Goal: Task Accomplishment & Management: Use online tool/utility

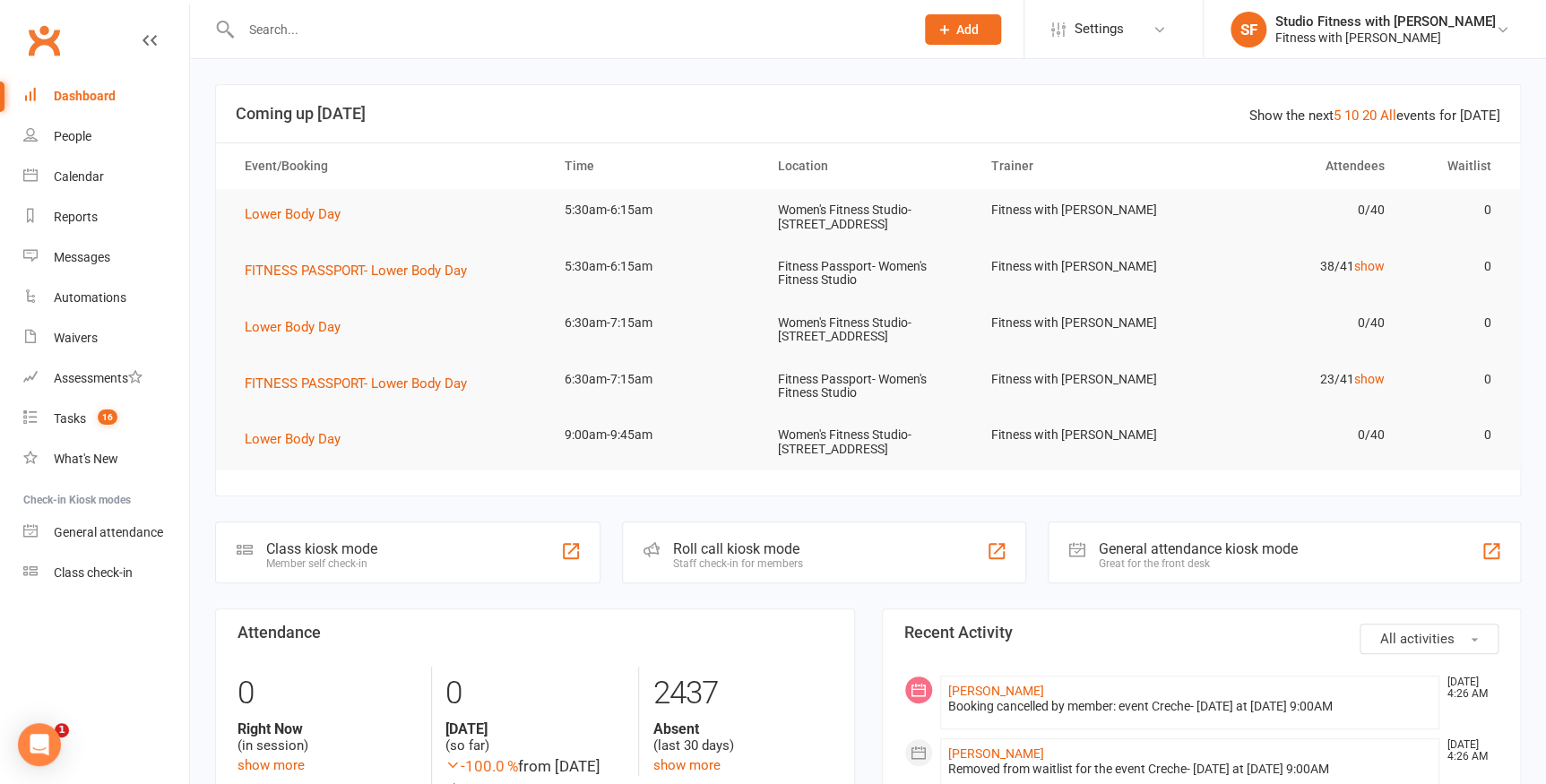
click at [549, 553] on div "Class kiosk mode Member self check-in" at bounding box center [407, 552] width 385 height 62
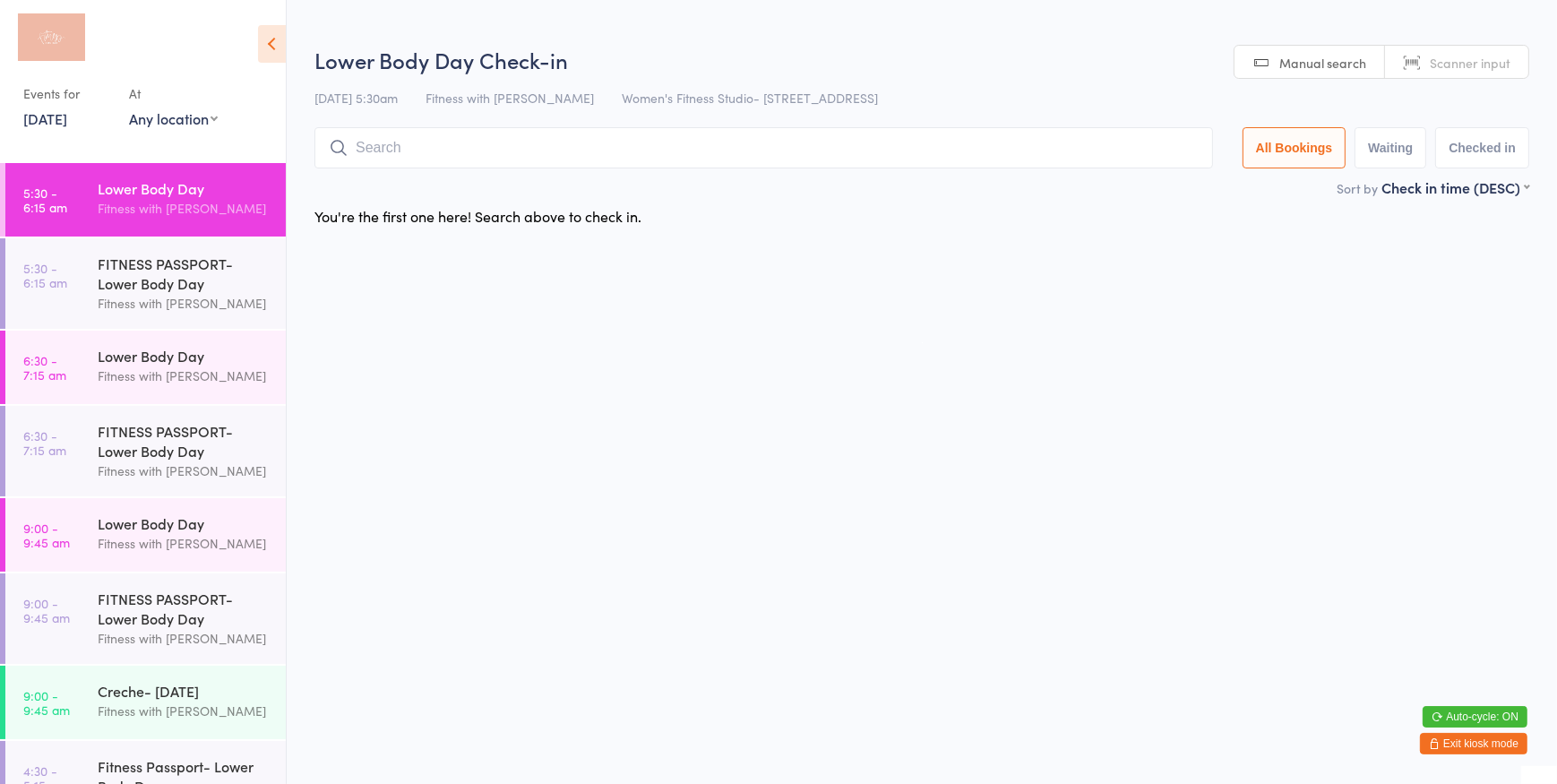
click at [144, 108] on select "Any location Women's Fitness Studio- 14 Madden Street, Aitkenvale Fitness Passp…" at bounding box center [172, 117] width 89 height 20
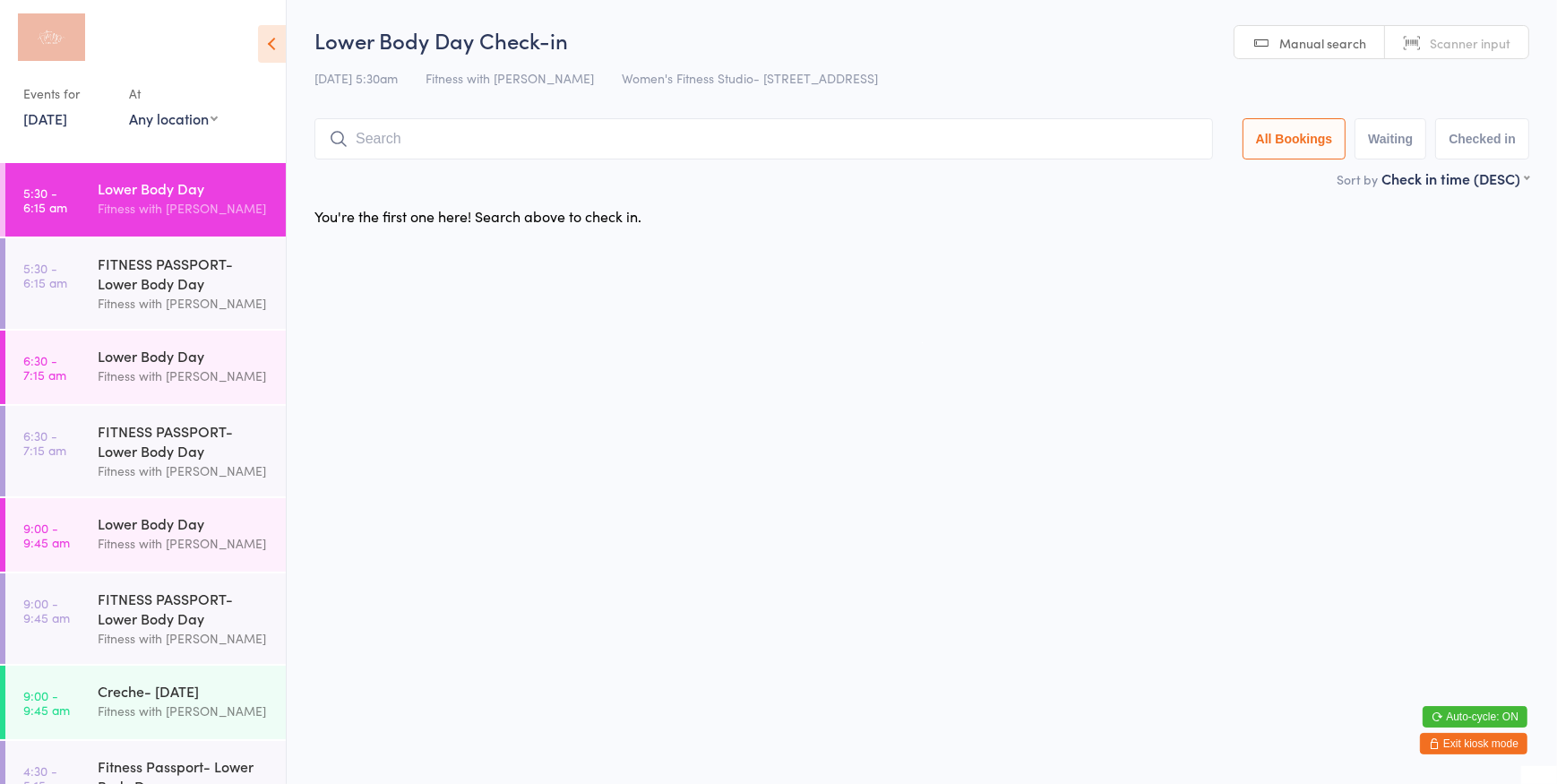
select select "0"
click at [129, 108] on select "Any location Women's Fitness Studio- 14 Madden Street, Aitkenvale Fitness Passp…" at bounding box center [172, 117] width 89 height 20
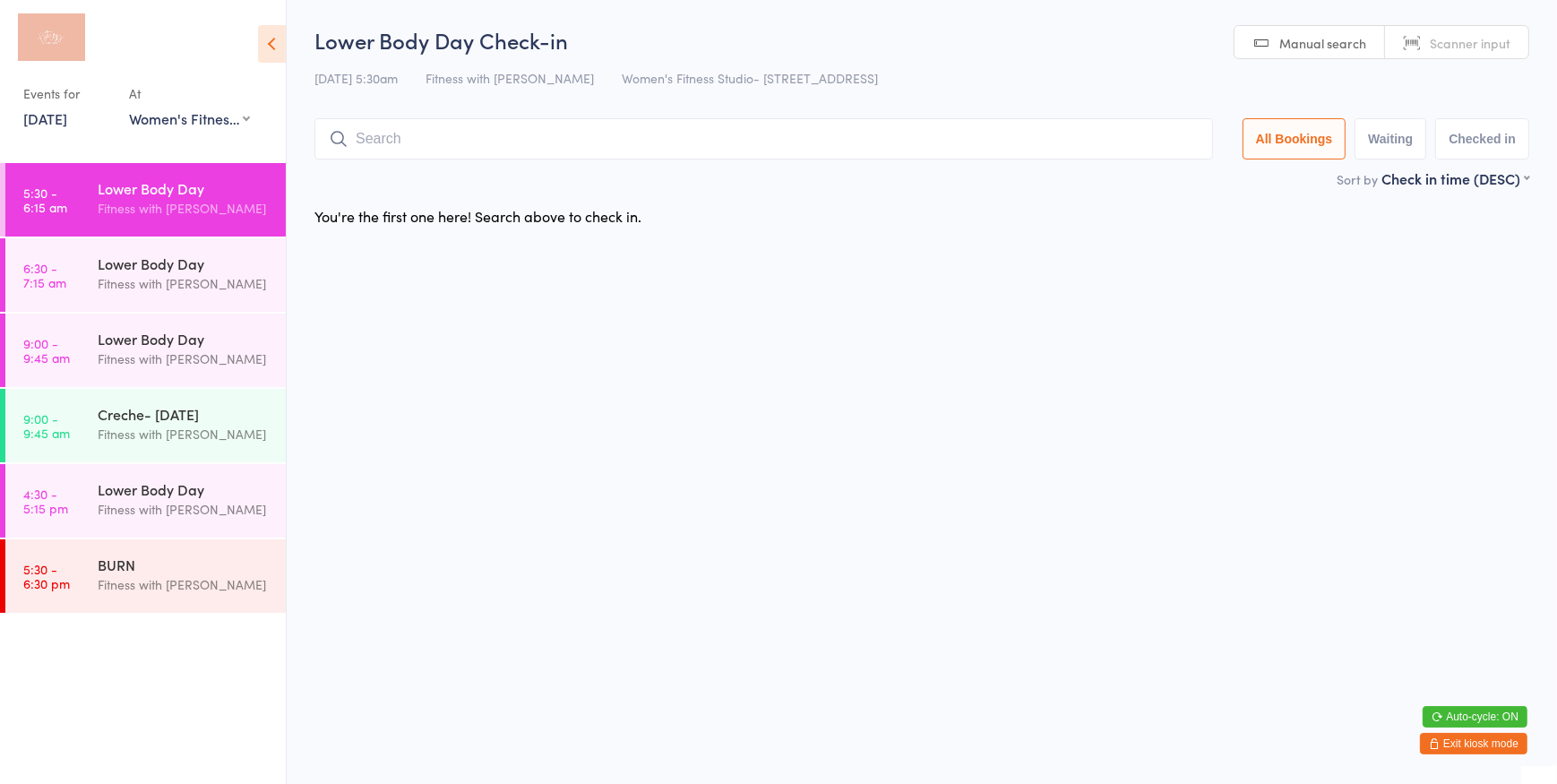
click at [889, 155] on input "search" at bounding box center [764, 139] width 899 height 41
click at [1500, 32] on link "Scanner input" at bounding box center [1457, 43] width 144 height 34
type input "1311"
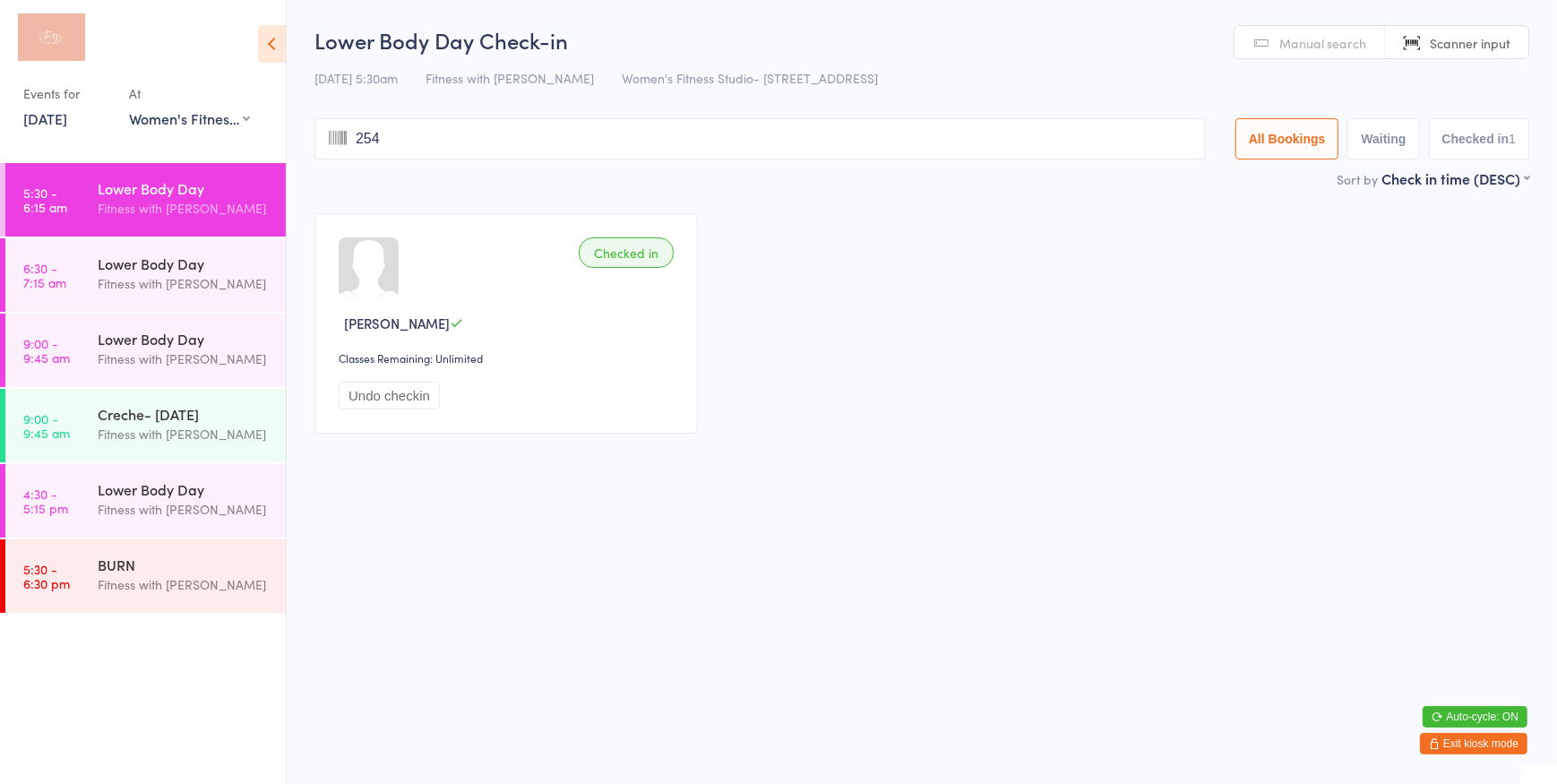
type input "2544"
type input "6459"
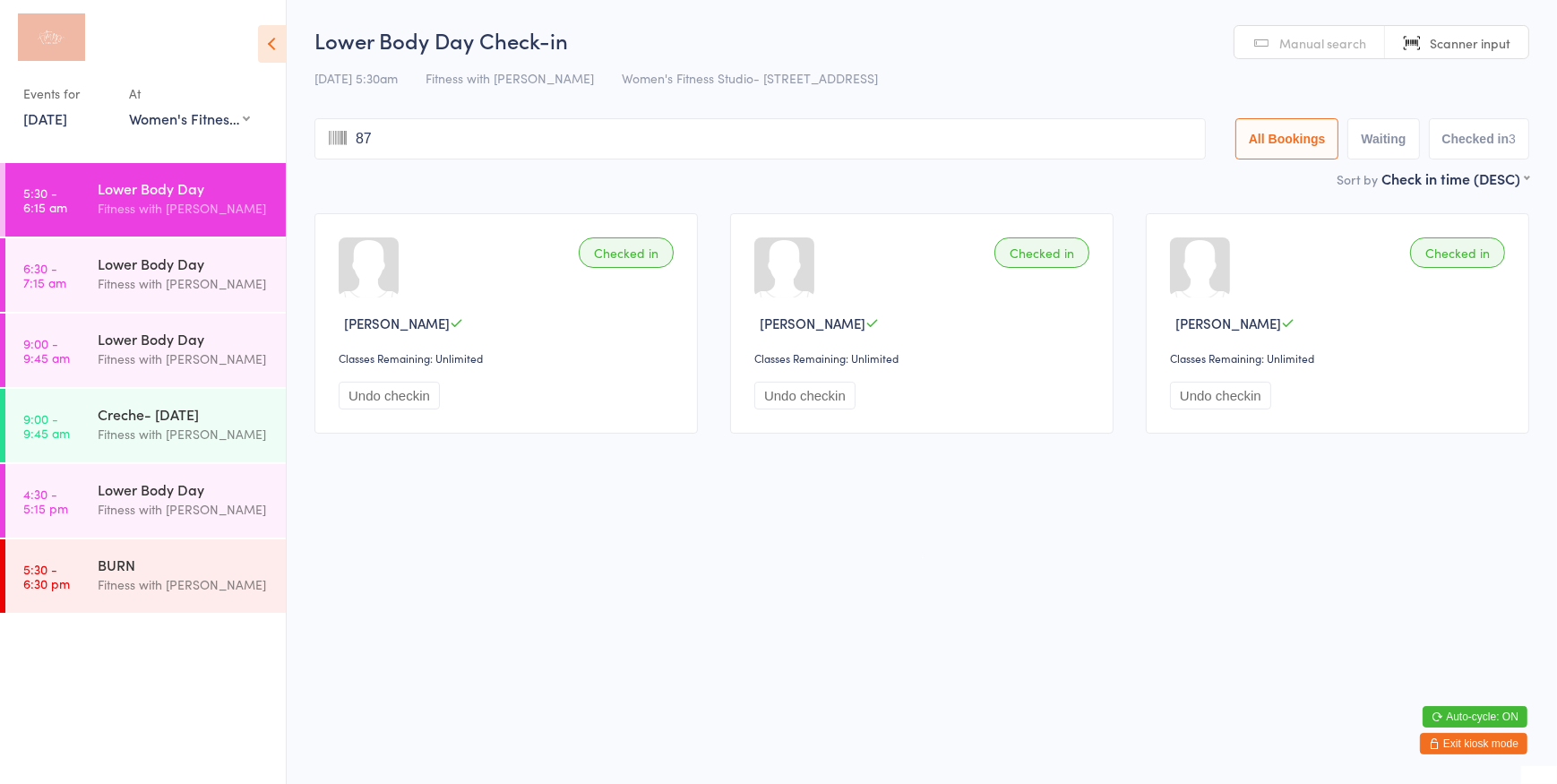
type input "873"
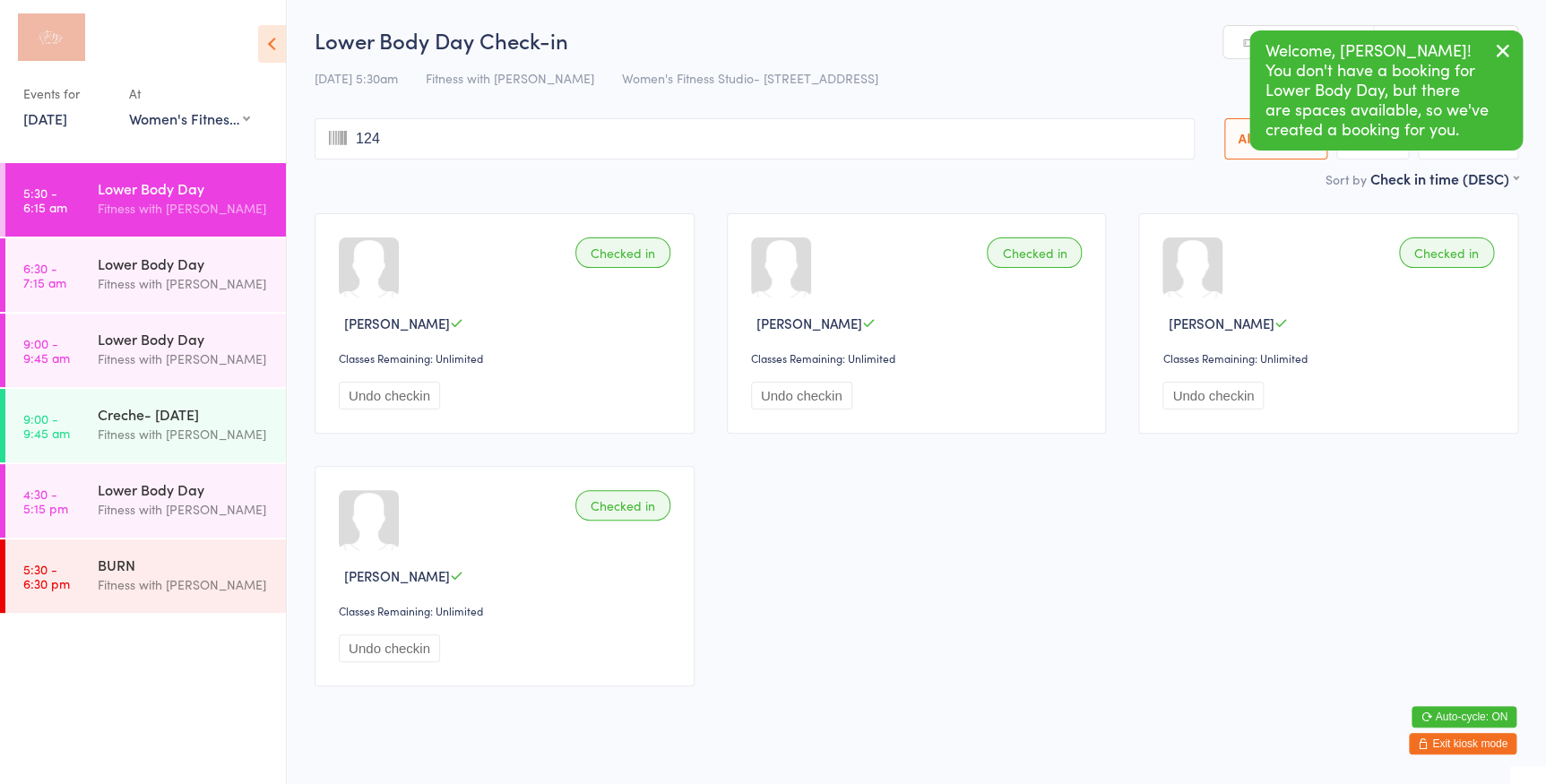
type input "1248"
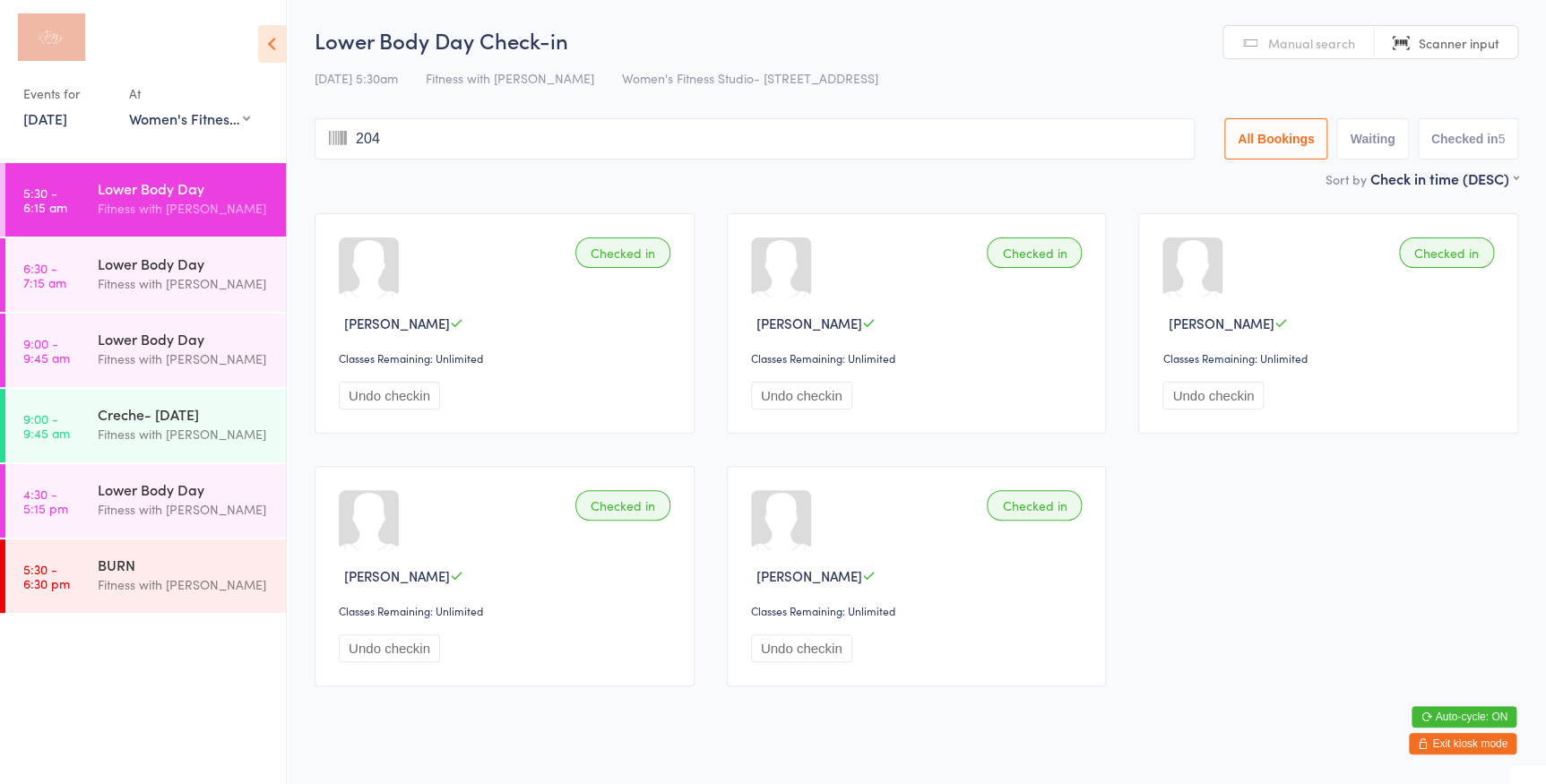
type input "2041"
type input "1279"
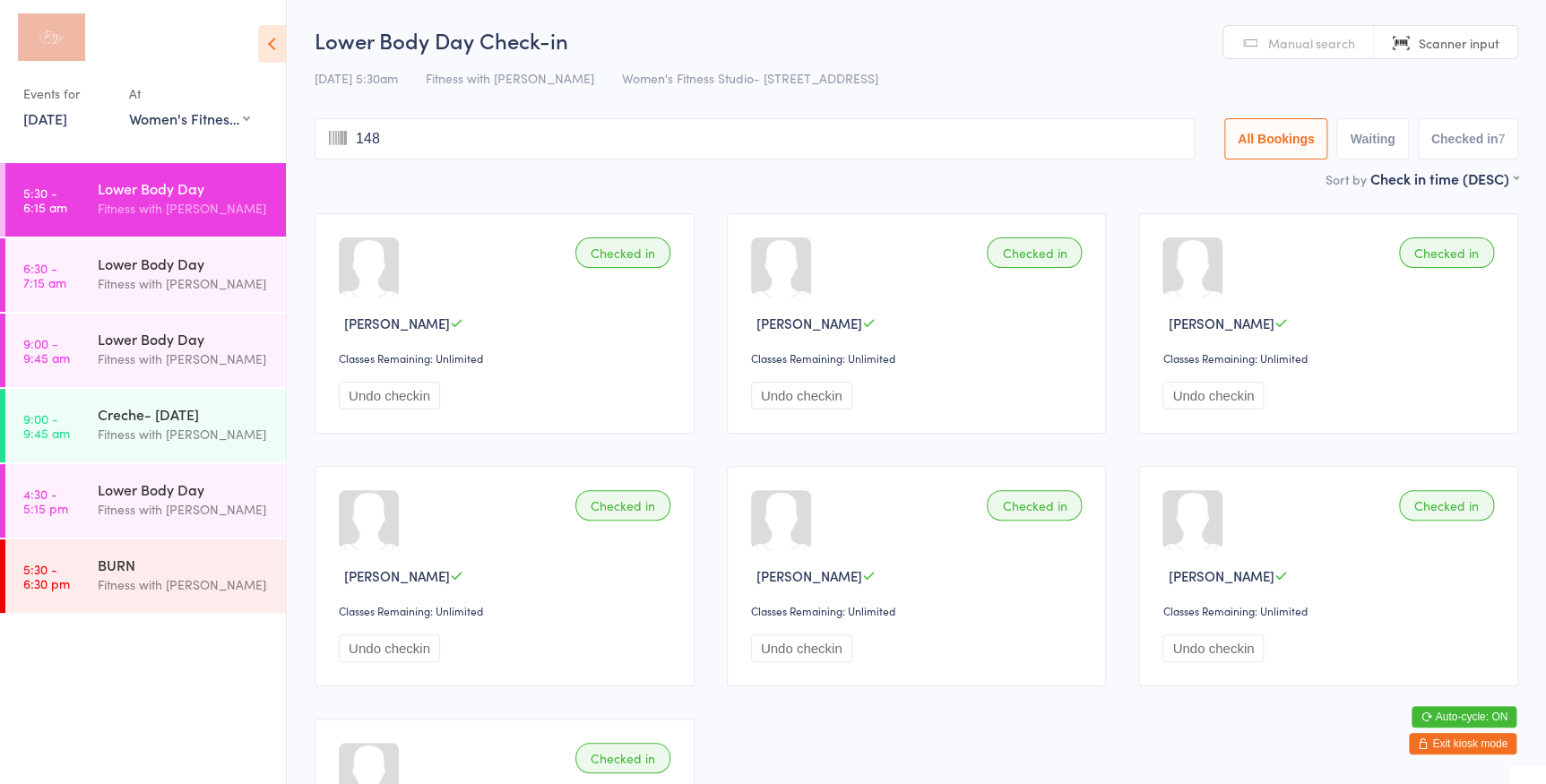
type input "1489"
type input "1175"
type input "2530"
click at [1292, 55] on link "Manual search" at bounding box center [1298, 43] width 150 height 34
click at [1294, 55] on link "Manual search" at bounding box center [1298, 43] width 150 height 34
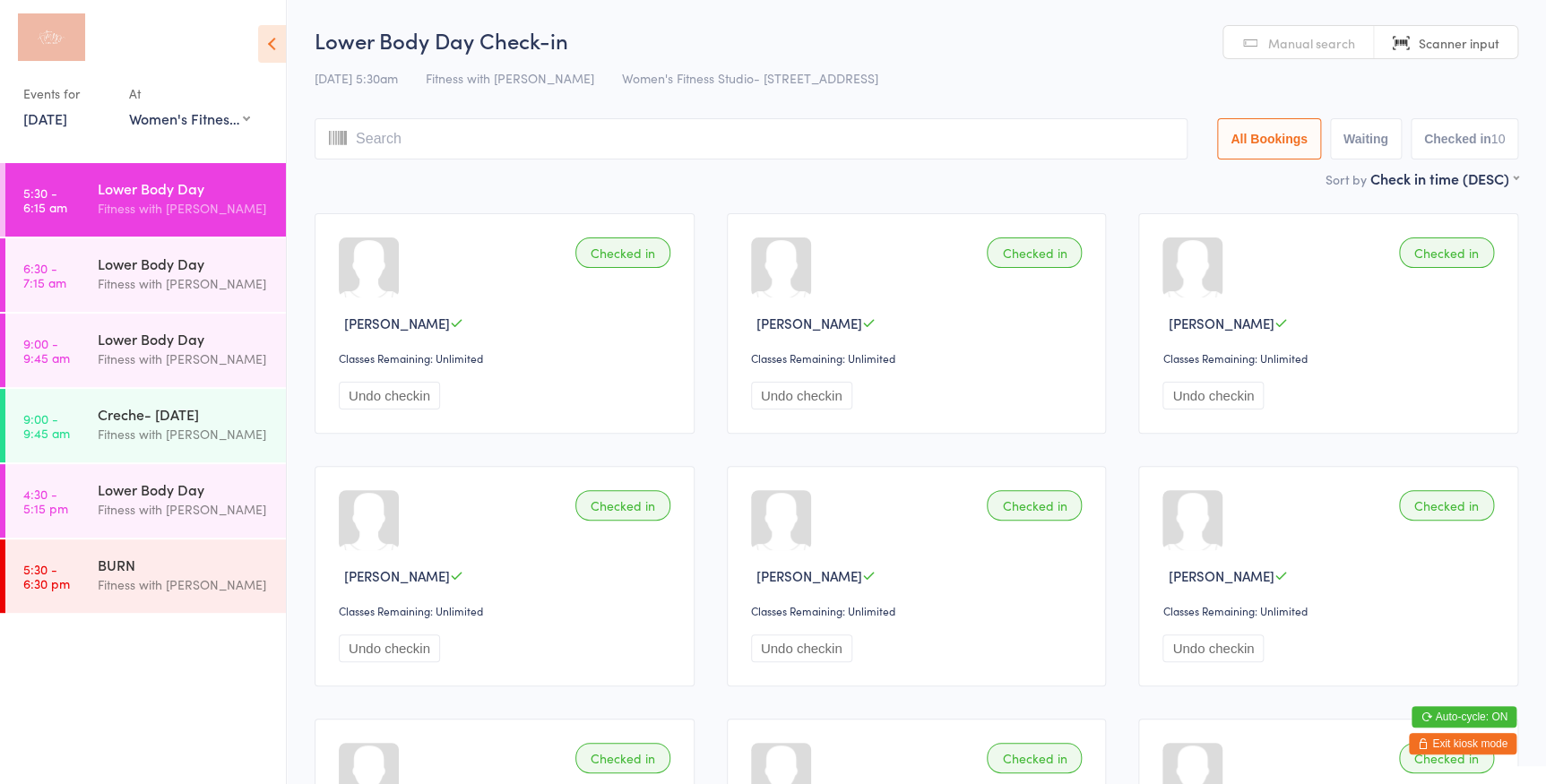
click at [1347, 46] on span "Manual search" at bounding box center [1311, 43] width 87 height 18
type input "888"
click at [1149, 171] on button "Drop in" at bounding box center [1133, 177] width 72 height 26
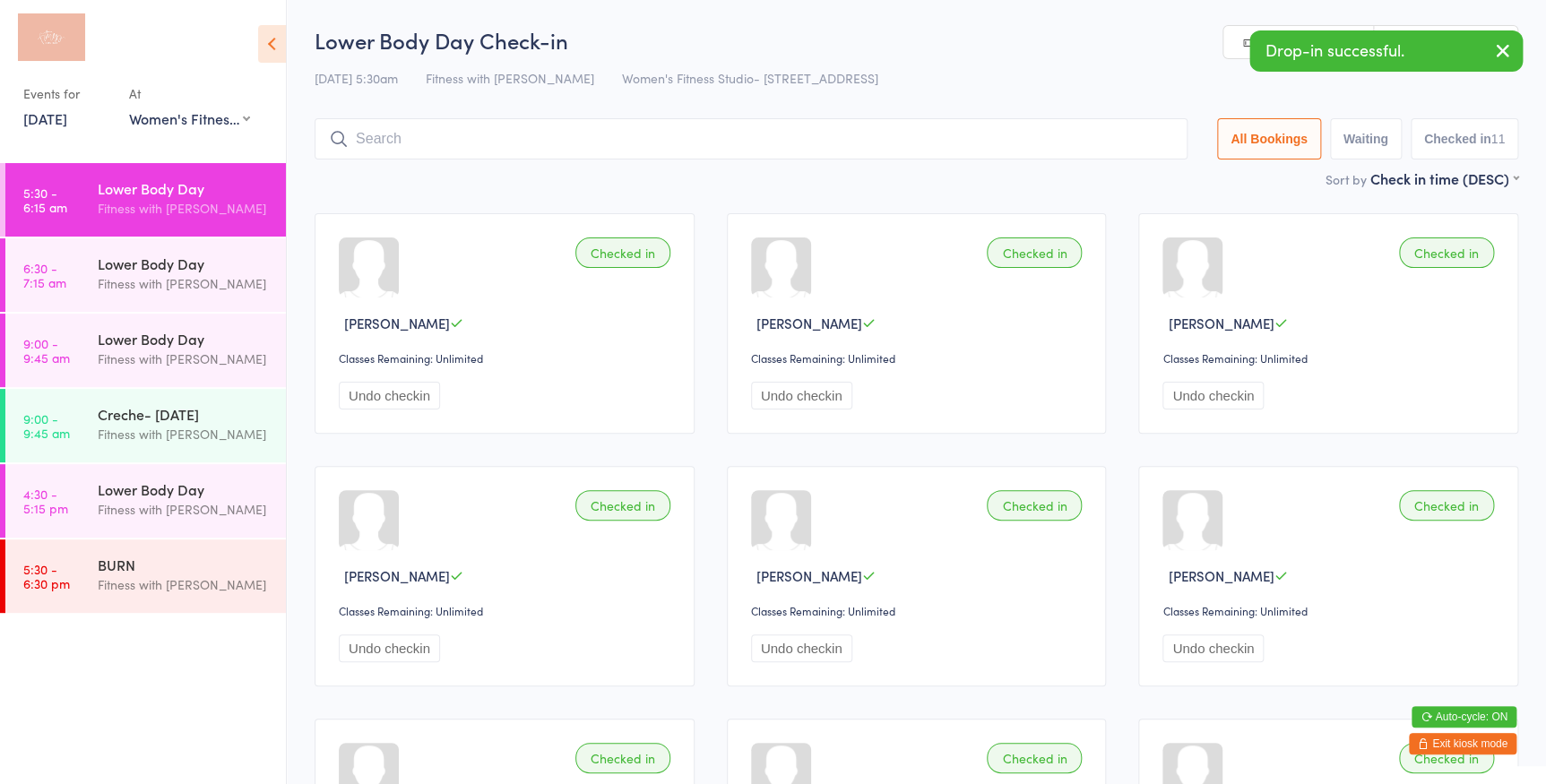
click at [1505, 47] on icon "button" at bounding box center [1502, 50] width 21 height 22
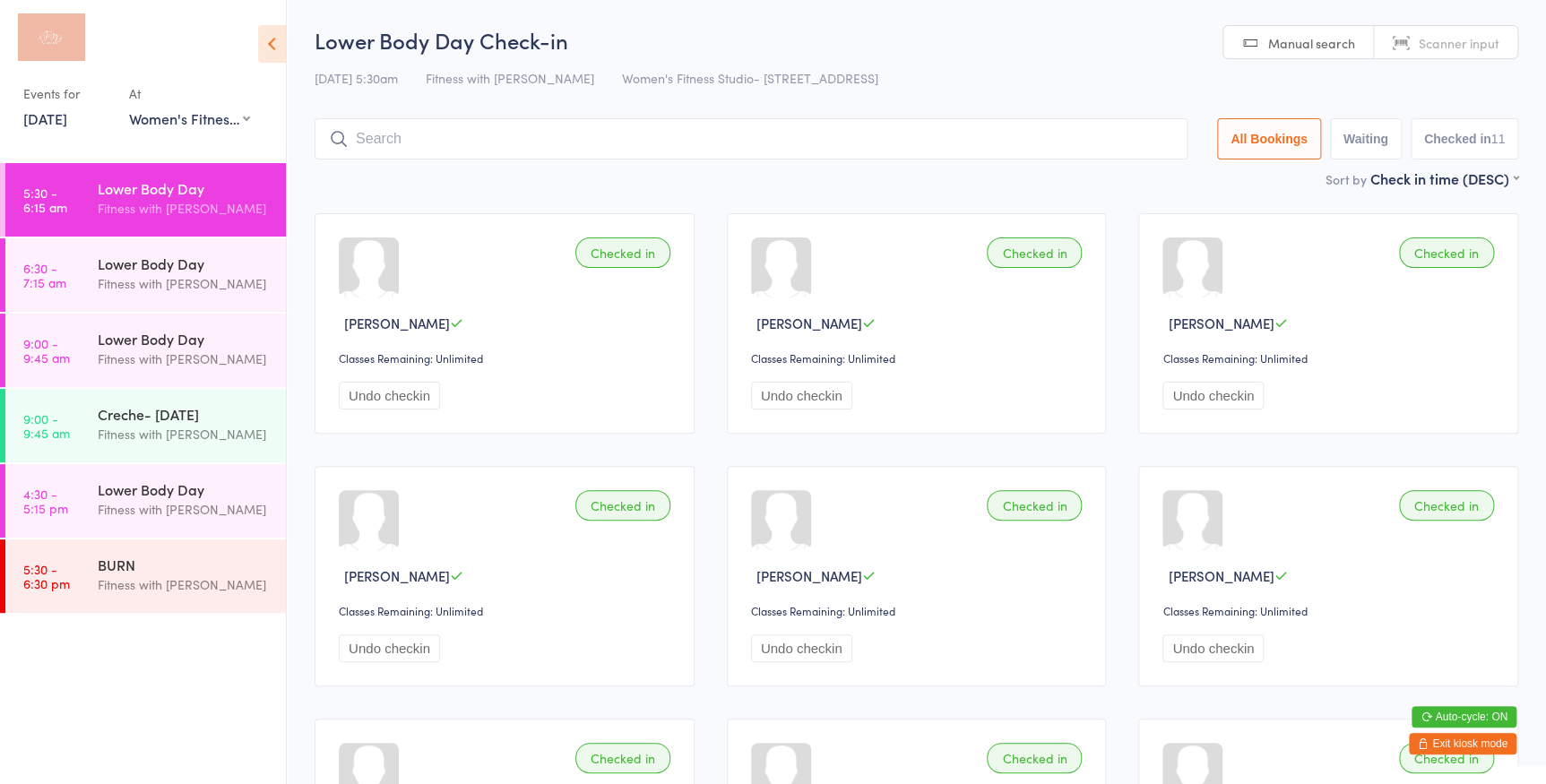
click at [1468, 42] on span "Scanner input" at bounding box center [1458, 43] width 80 height 18
click at [1274, 32] on link "Manual search" at bounding box center [1298, 43] width 150 height 34
type input "w1203"
click at [1397, 40] on link "Scanner input" at bounding box center [1445, 43] width 144 height 34
type input "1203"
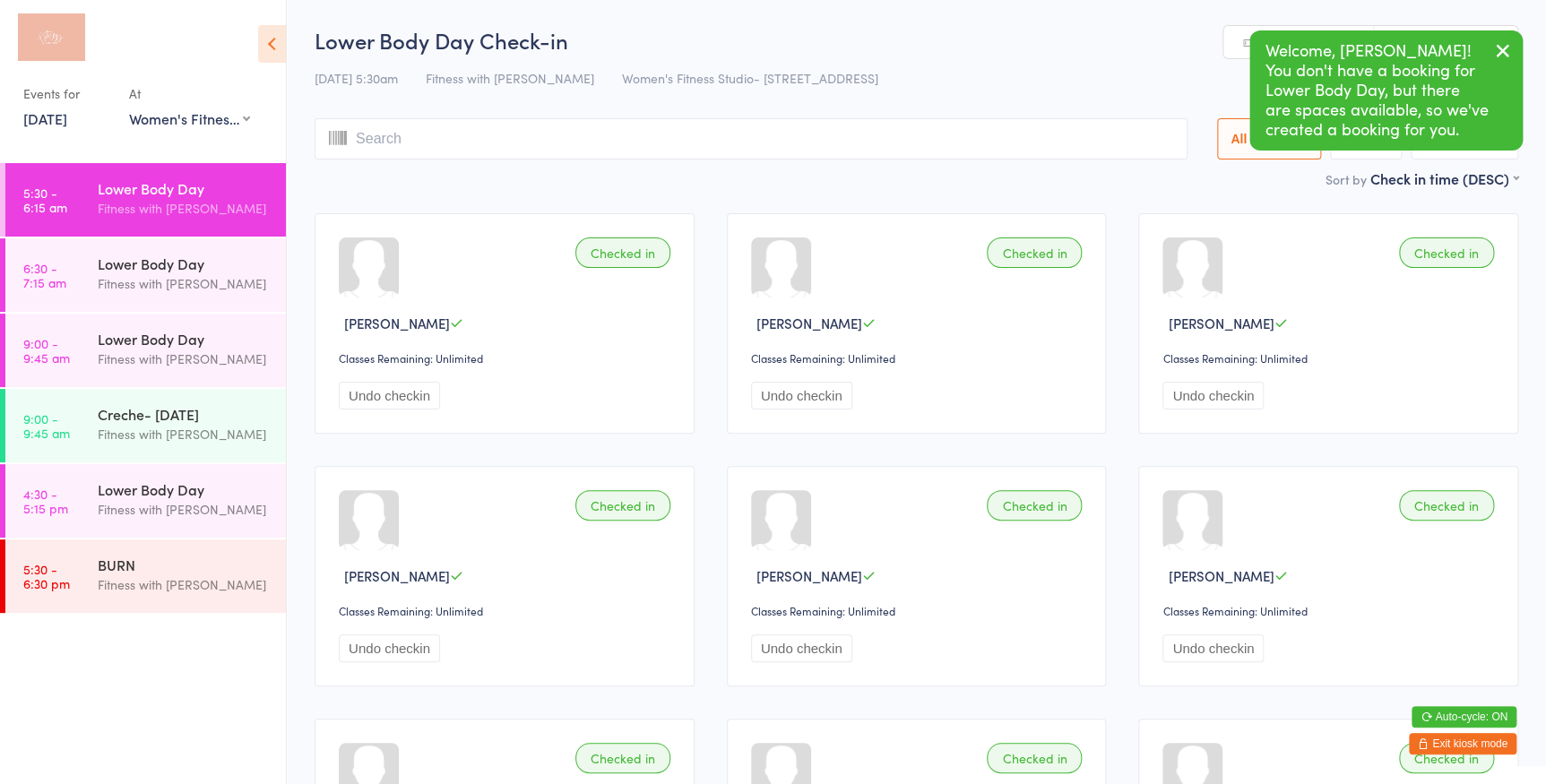
click at [1236, 40] on link "Manual search" at bounding box center [1298, 43] width 150 height 34
type input "wi"
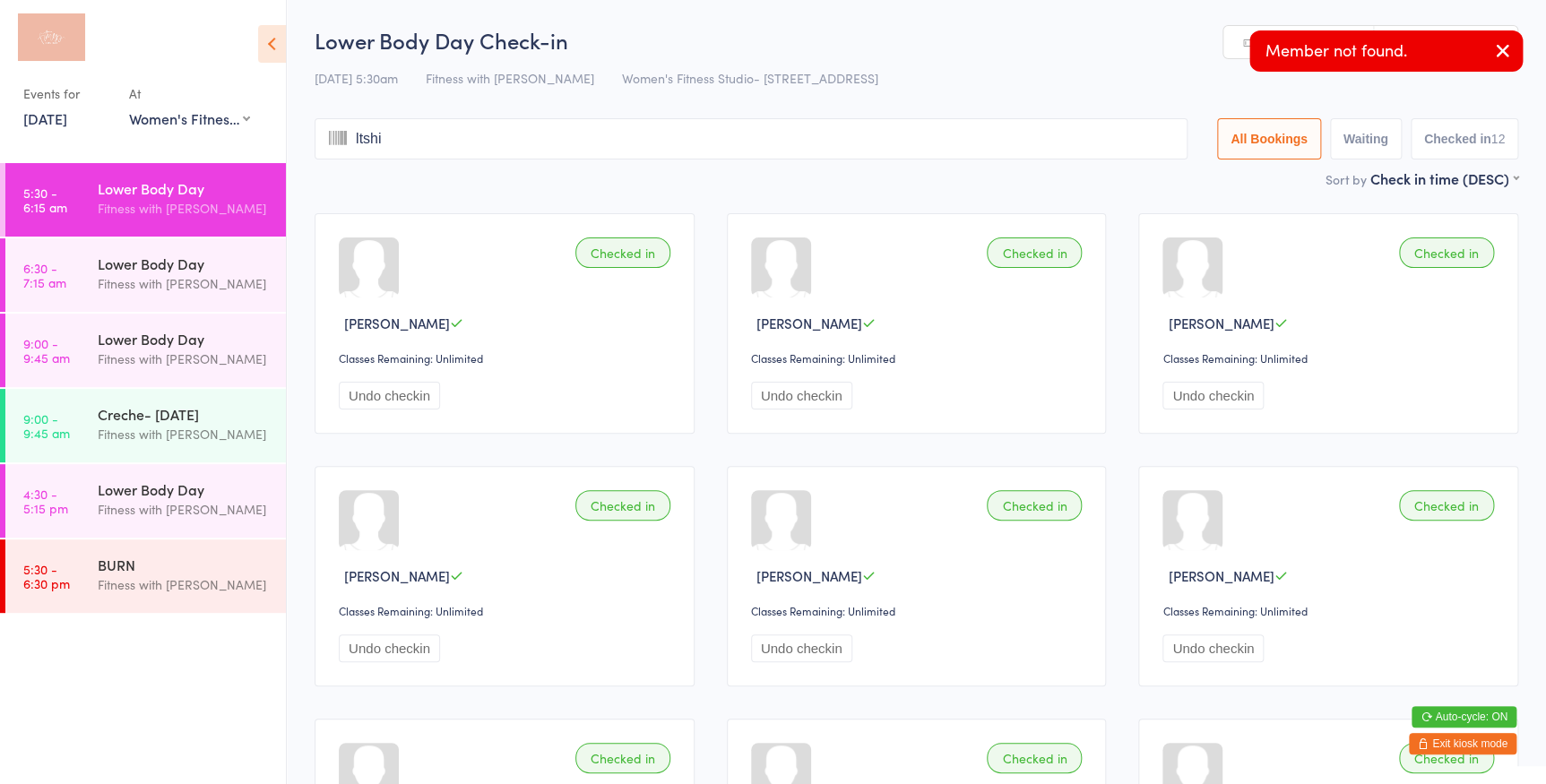
type input "ltshir"
click at [1229, 47] on link "Manual search" at bounding box center [1298, 43] width 150 height 34
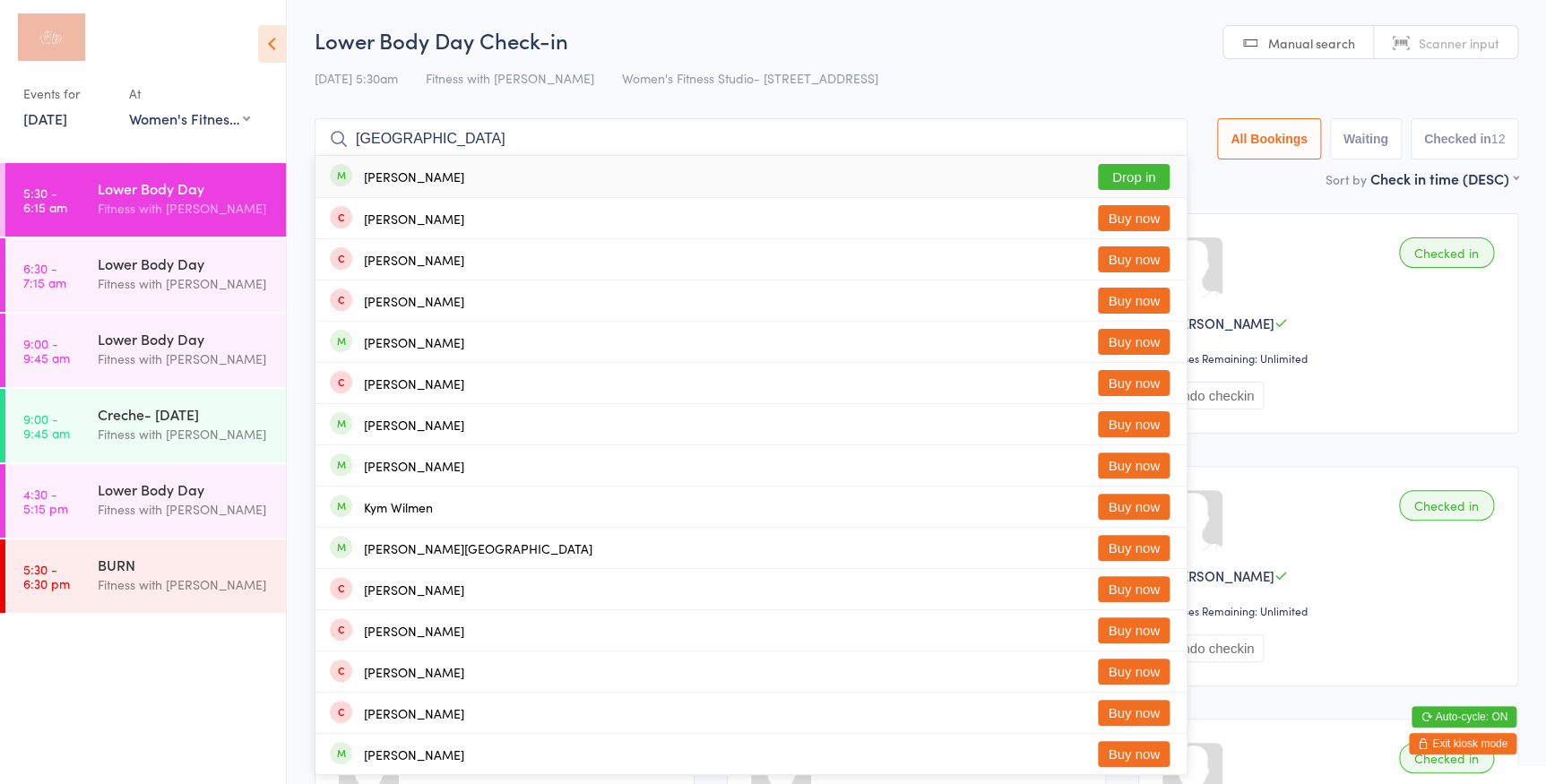
type input "wiltshire"
click at [1139, 174] on button "Drop in" at bounding box center [1133, 177] width 72 height 26
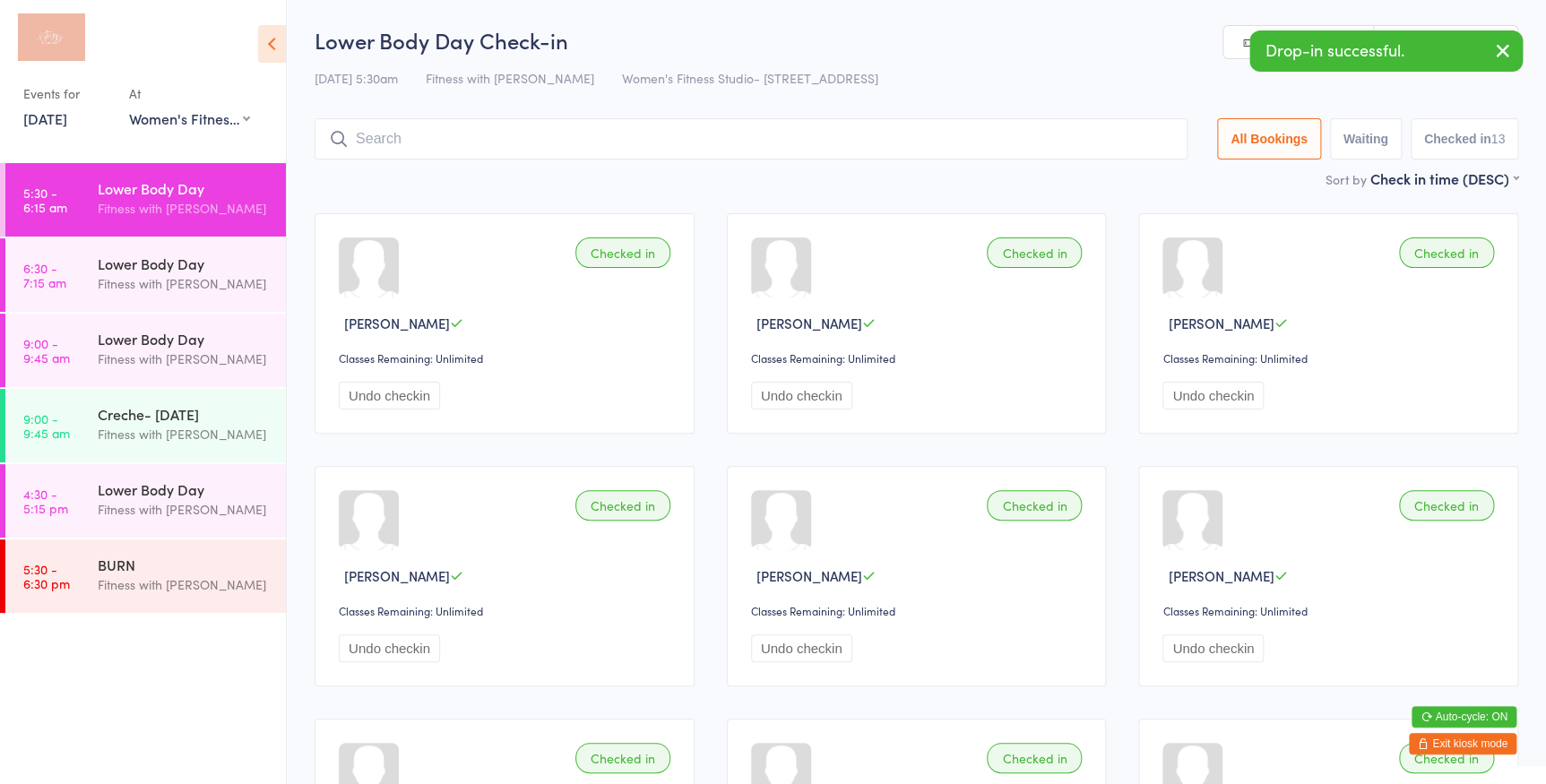
click at [1505, 43] on icon "button" at bounding box center [1502, 50] width 21 height 22
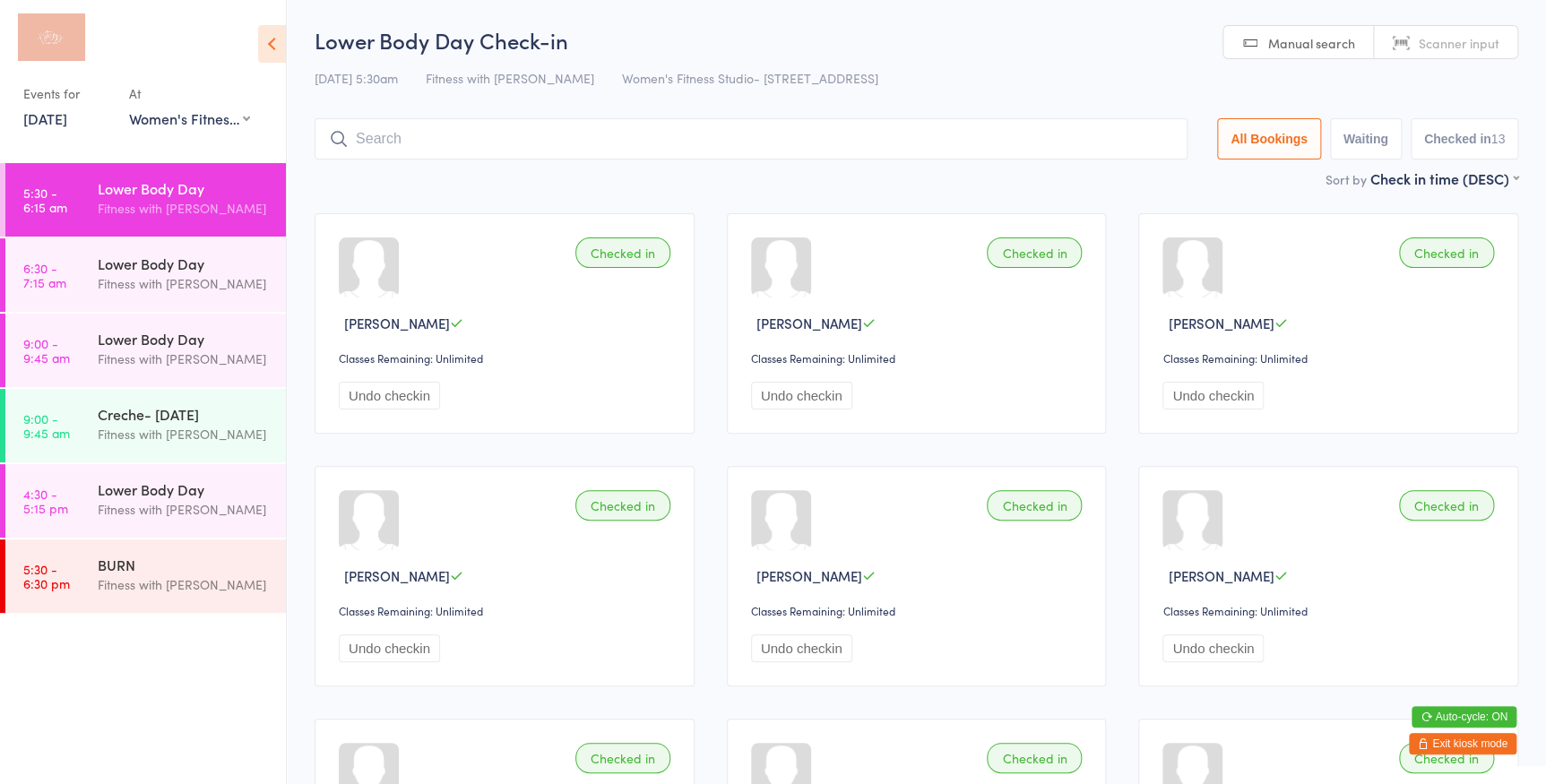
click at [1466, 38] on span "Scanner input" at bounding box center [1458, 43] width 80 height 18
type input "1332"
click at [1279, 41] on span "Manual search" at bounding box center [1311, 43] width 87 height 18
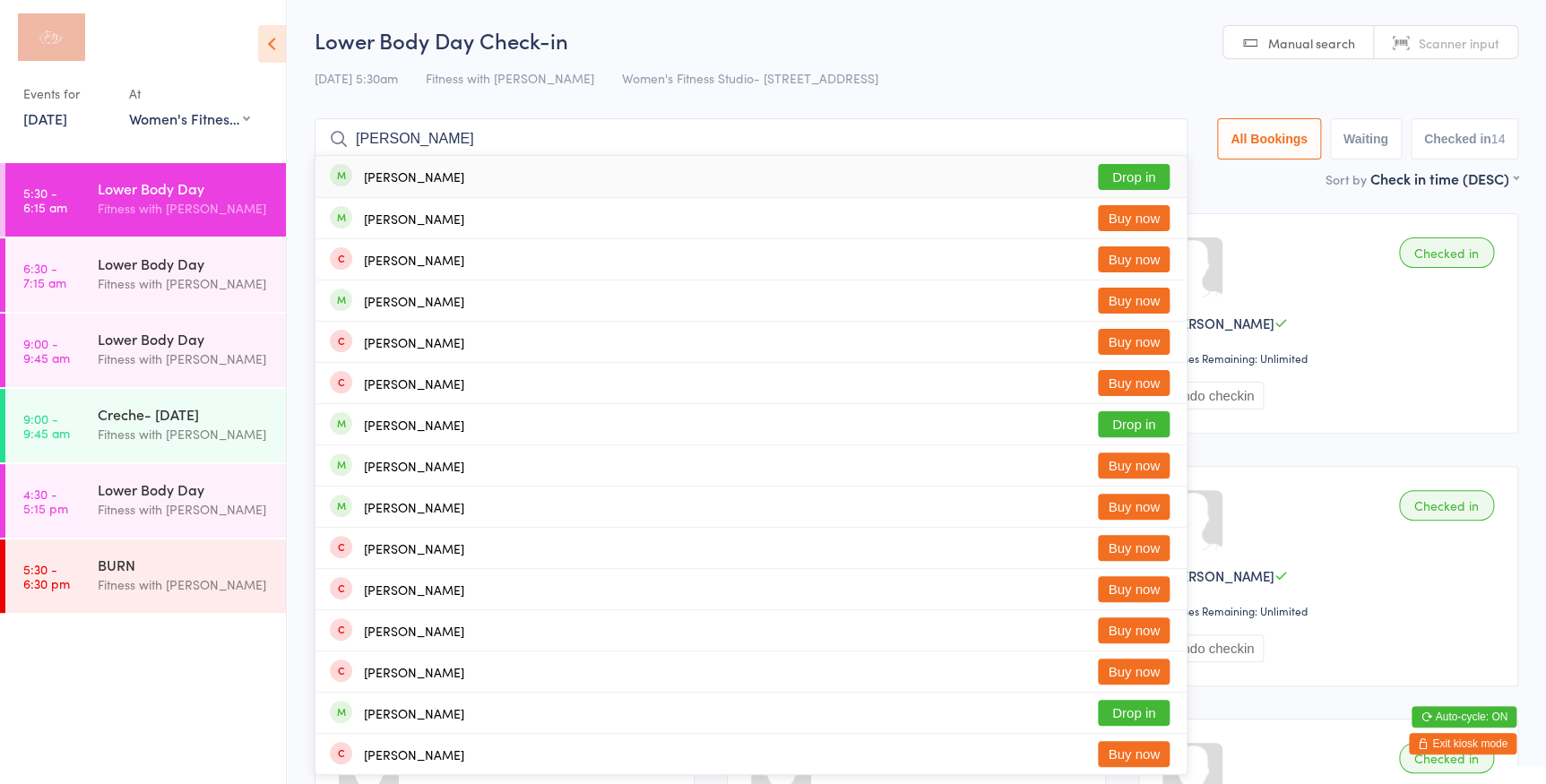
type input "swanson"
click at [1139, 177] on button "Drop in" at bounding box center [1133, 177] width 72 height 26
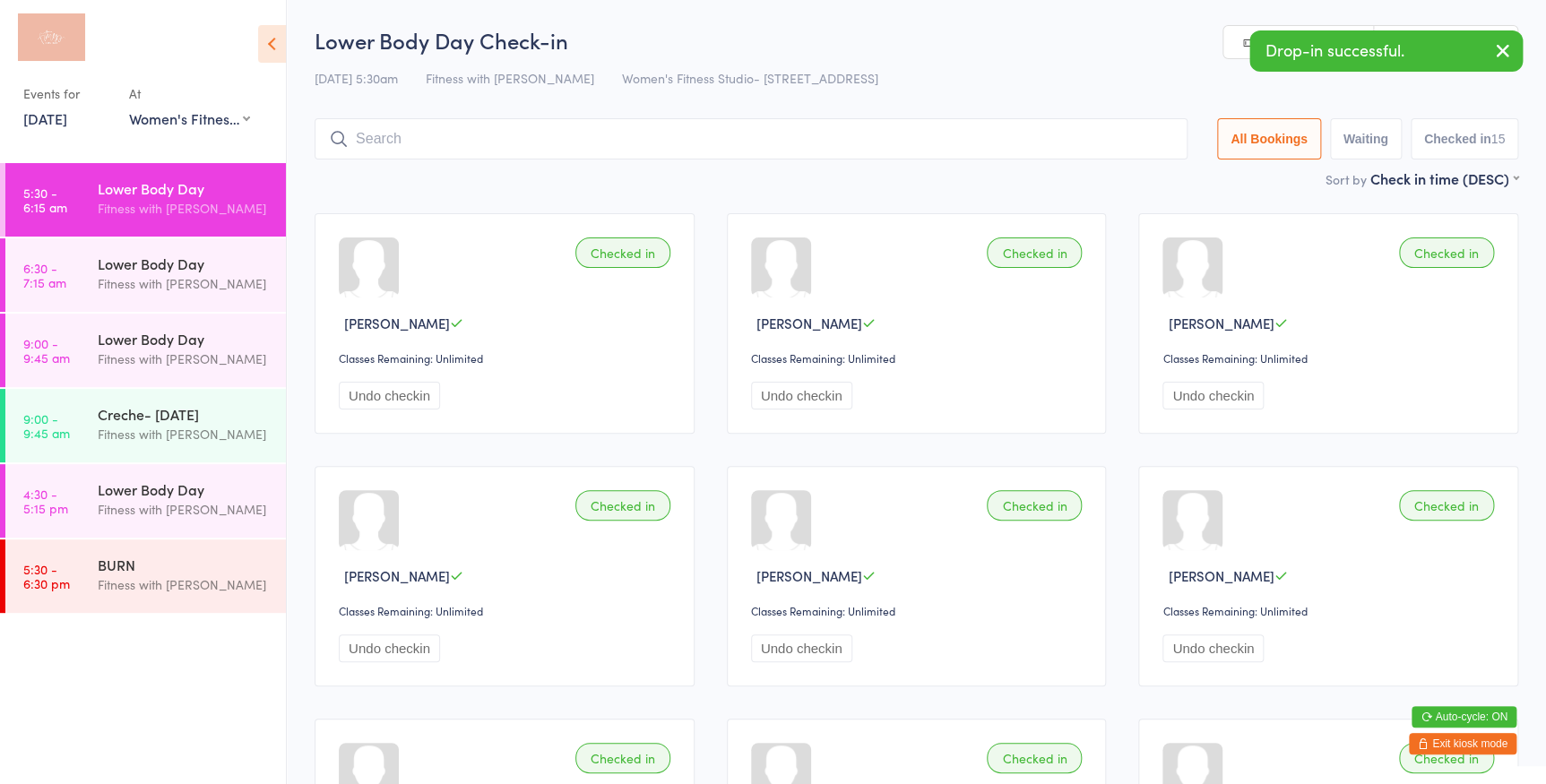
click at [1501, 45] on icon "button" at bounding box center [1502, 50] width 21 height 22
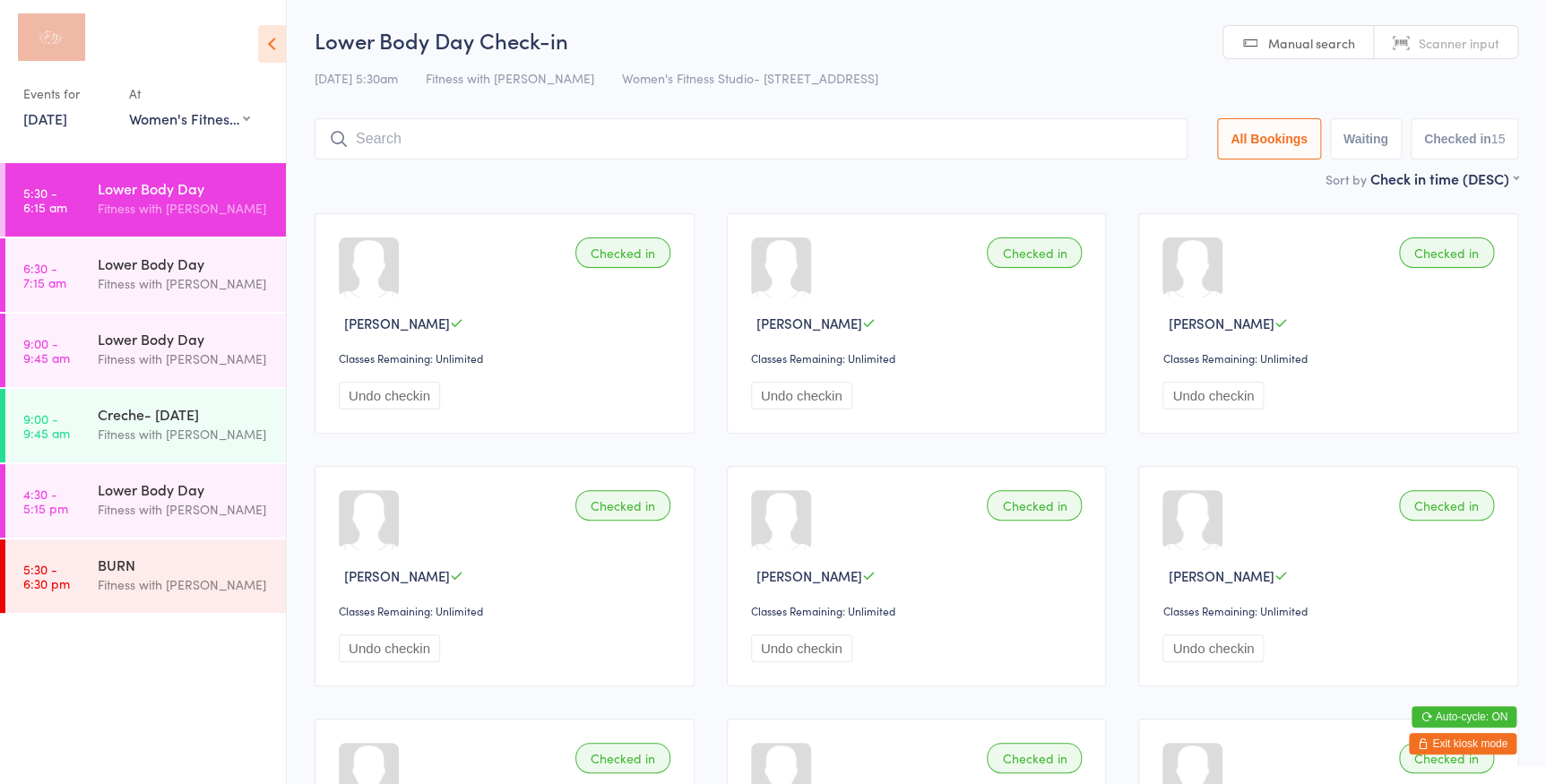
click at [1445, 49] on span "Scanner input" at bounding box center [1458, 43] width 80 height 18
type input "1368"
type input "568568"
